Goal: Check status

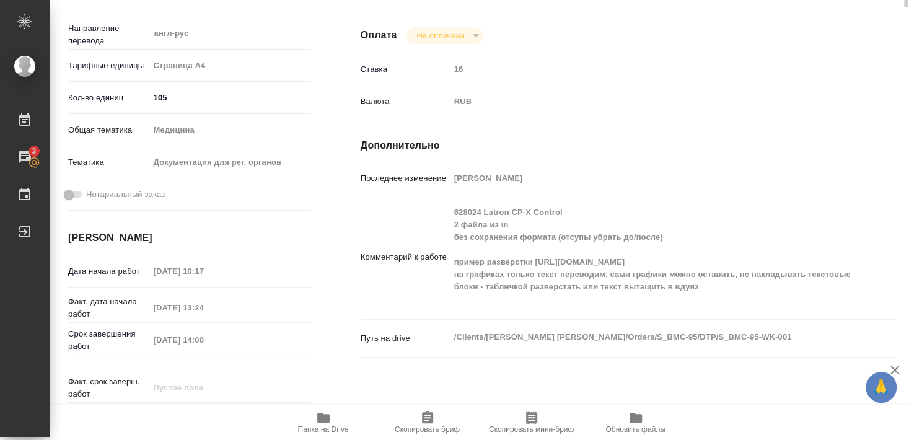
scroll to position [79, 0]
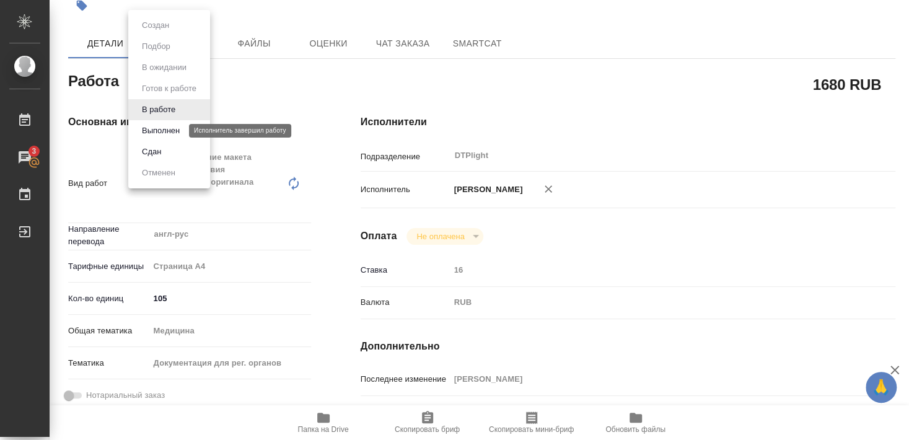
click at [167, 127] on button "Выполнен" at bounding box center [160, 131] width 45 height 14
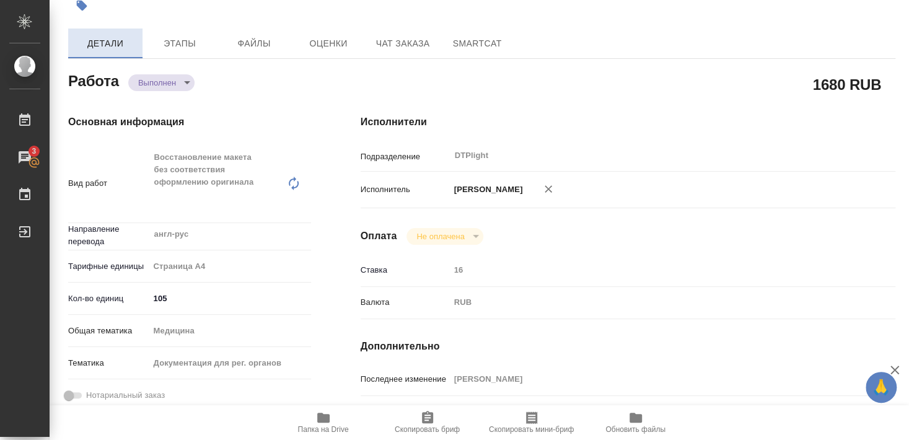
type textarea "x"
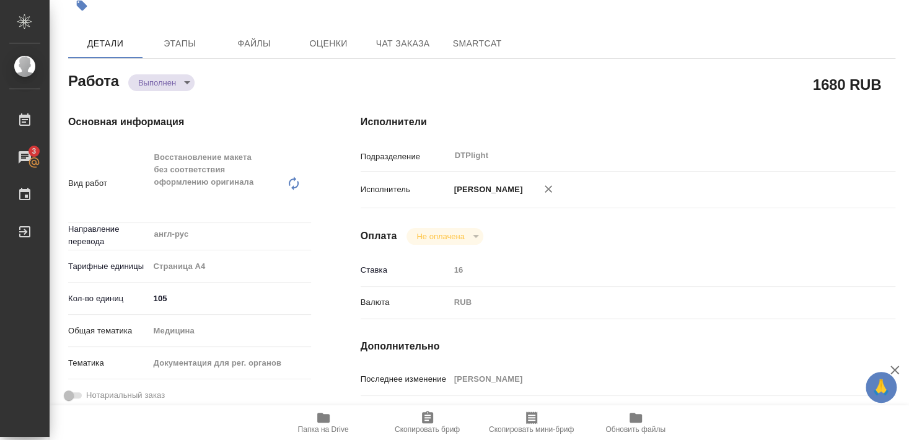
type textarea "x"
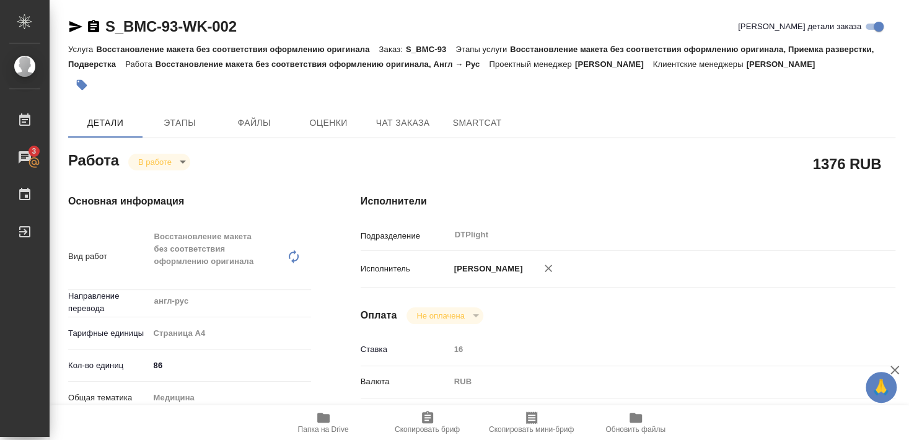
click at [325, 419] on icon "button" at bounding box center [323, 418] width 12 height 10
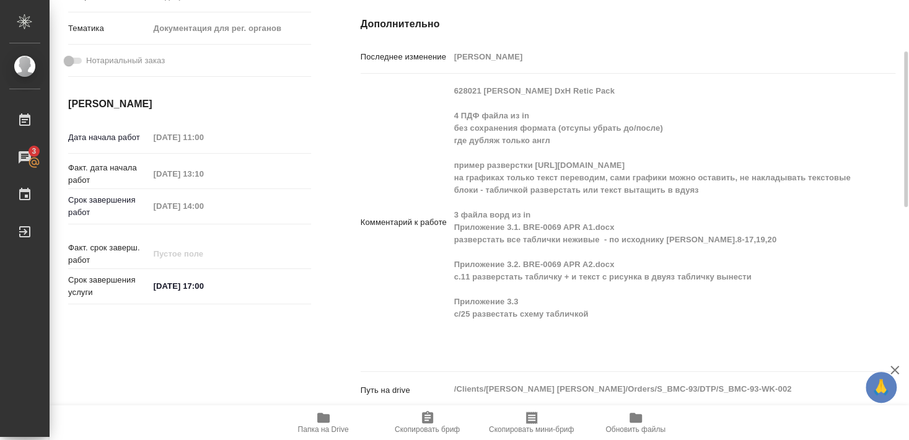
scroll to position [335, 0]
